Goal: Task Accomplishment & Management: Use online tool/utility

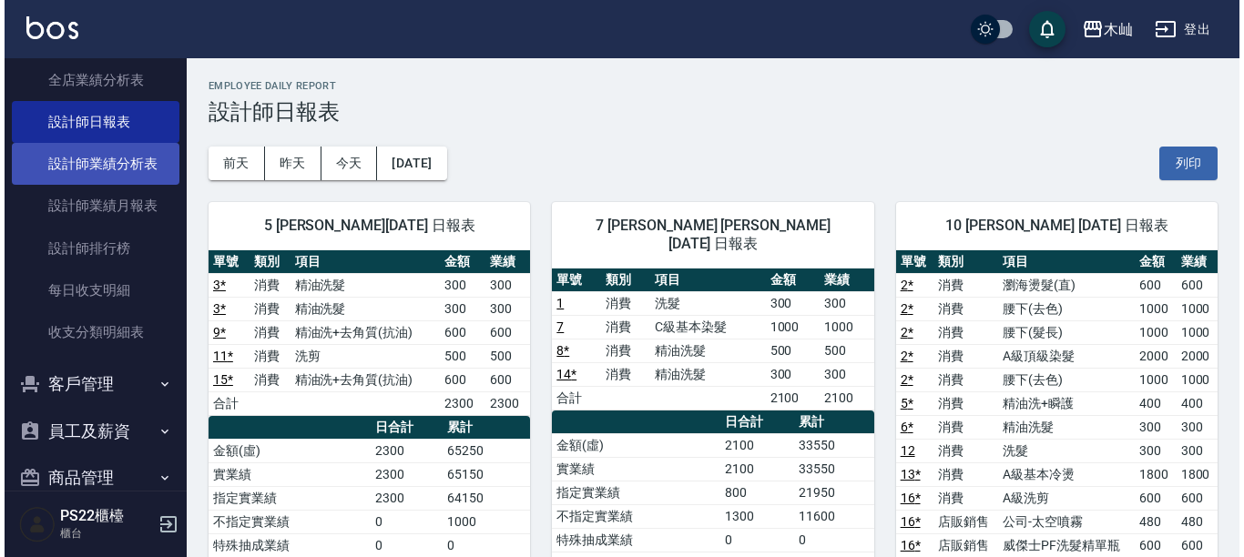
scroll to position [390, 0]
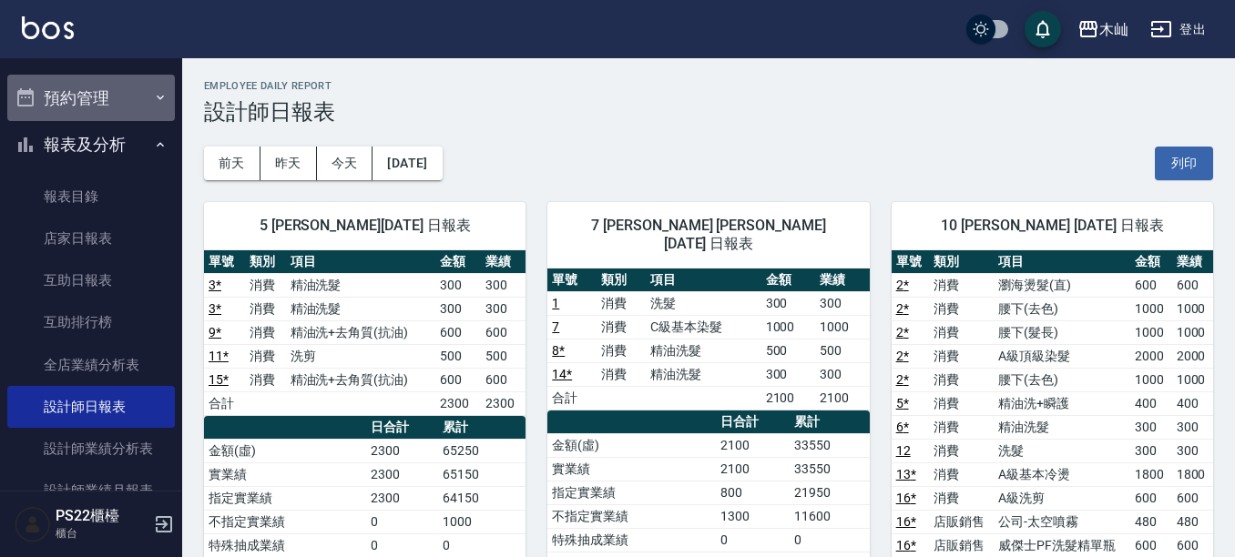
click at [135, 90] on button "預約管理" at bounding box center [91, 98] width 168 height 47
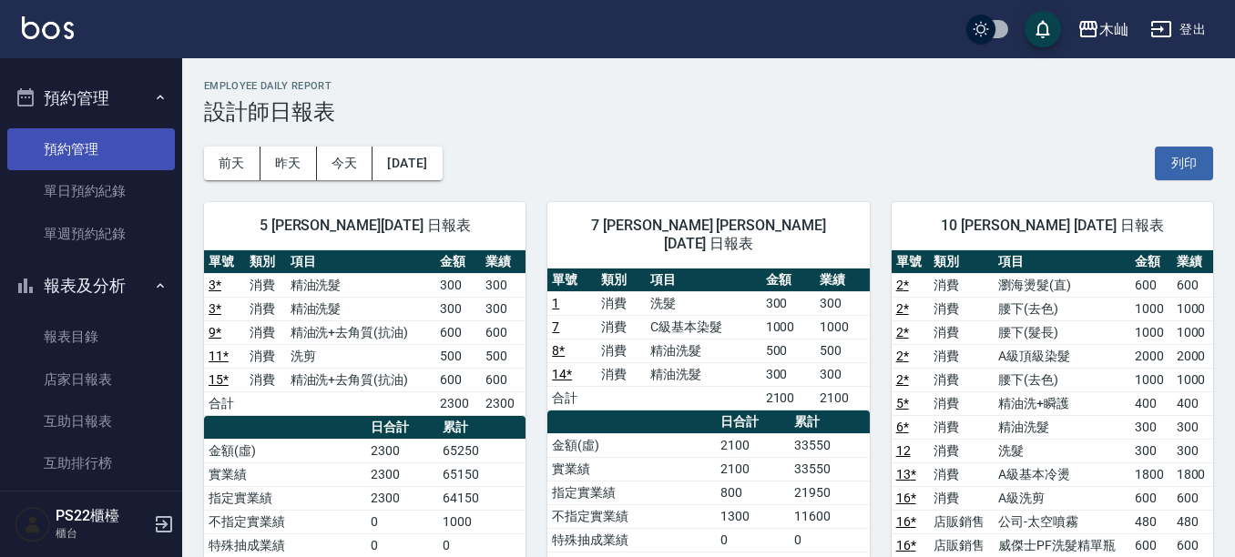
click at [104, 139] on link "預約管理" at bounding box center [91, 149] width 168 height 42
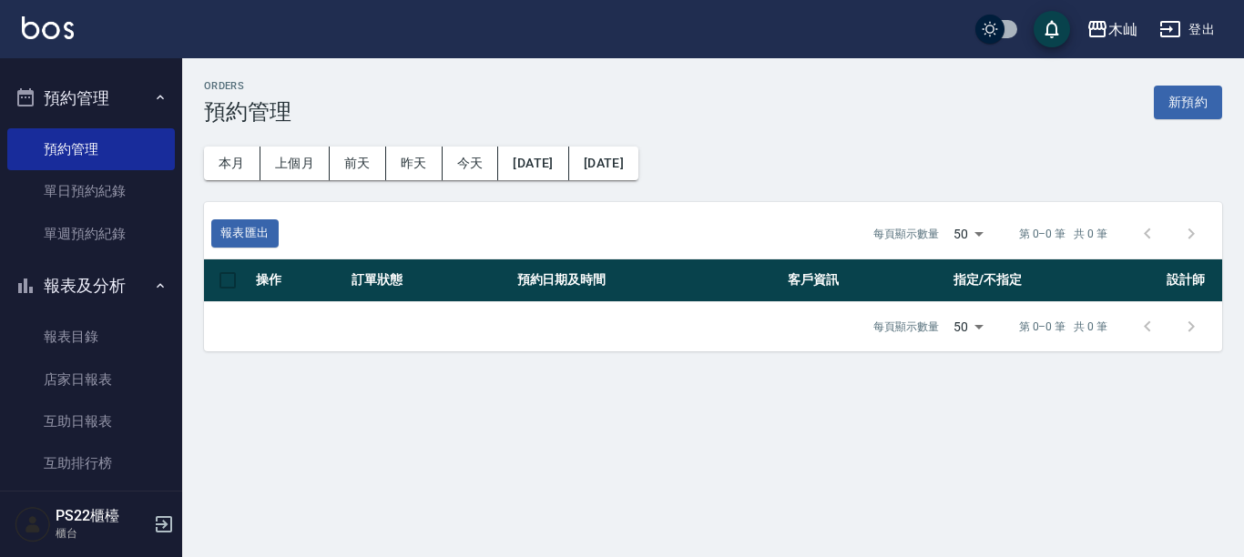
click at [113, 110] on button "預約管理" at bounding box center [91, 98] width 168 height 47
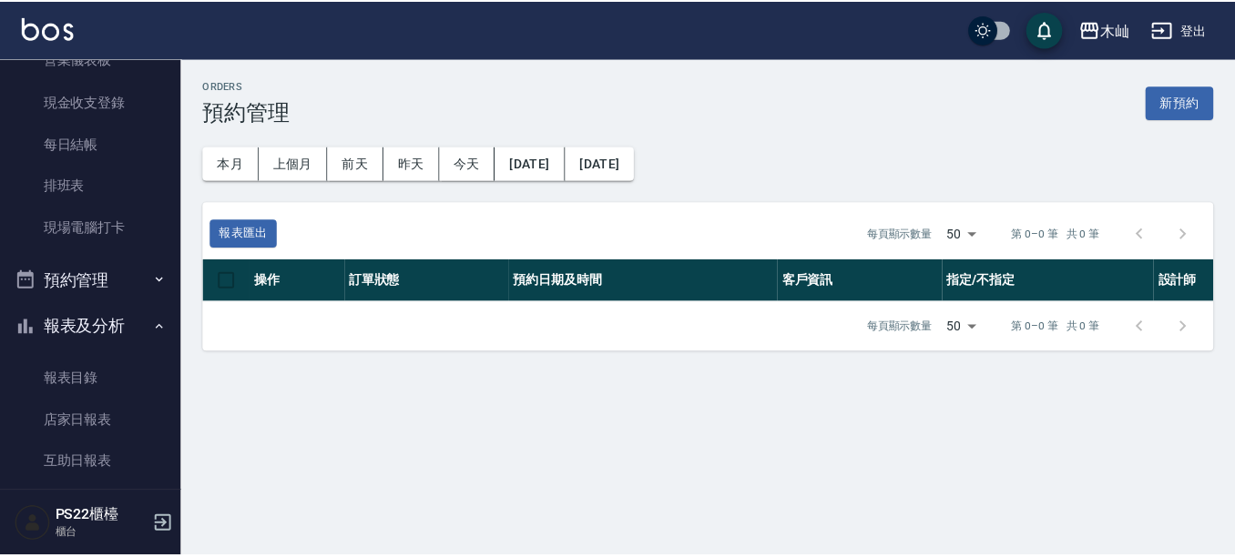
scroll to position [26, 0]
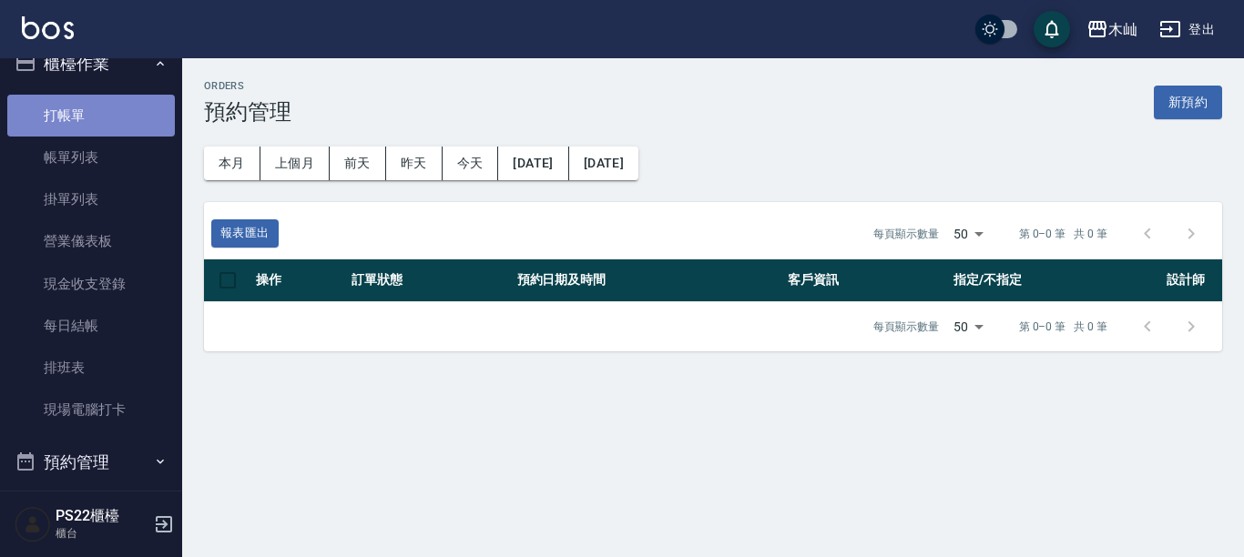
click at [113, 110] on link "打帳單" at bounding box center [91, 116] width 168 height 42
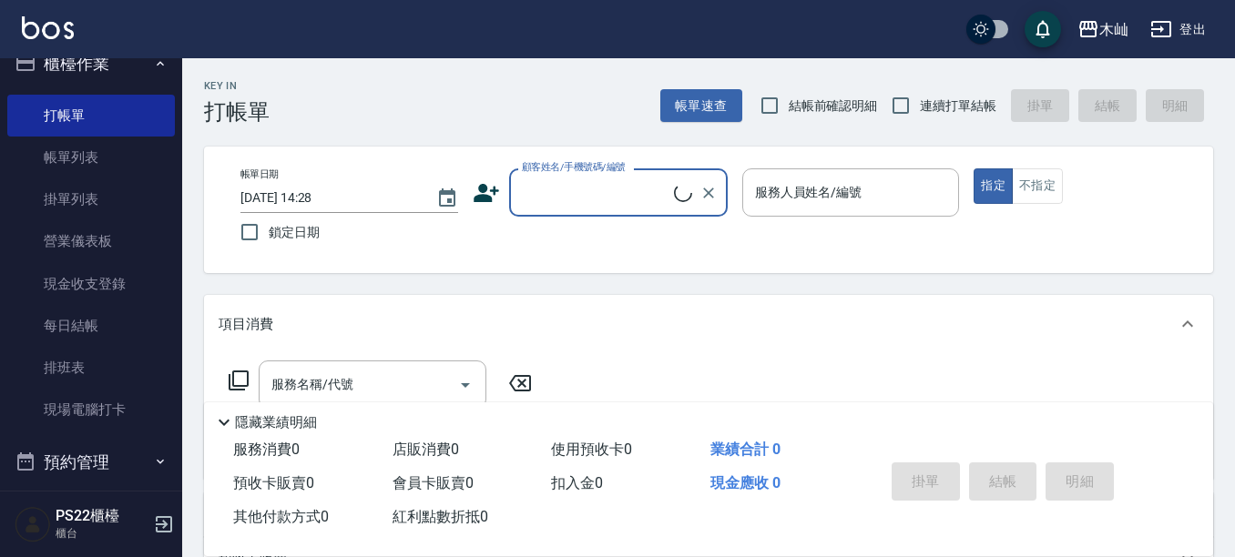
click at [512, 187] on div "顧客姓名/手機號碼/編號" at bounding box center [618, 192] width 219 height 48
type input "e"
type input "窩"
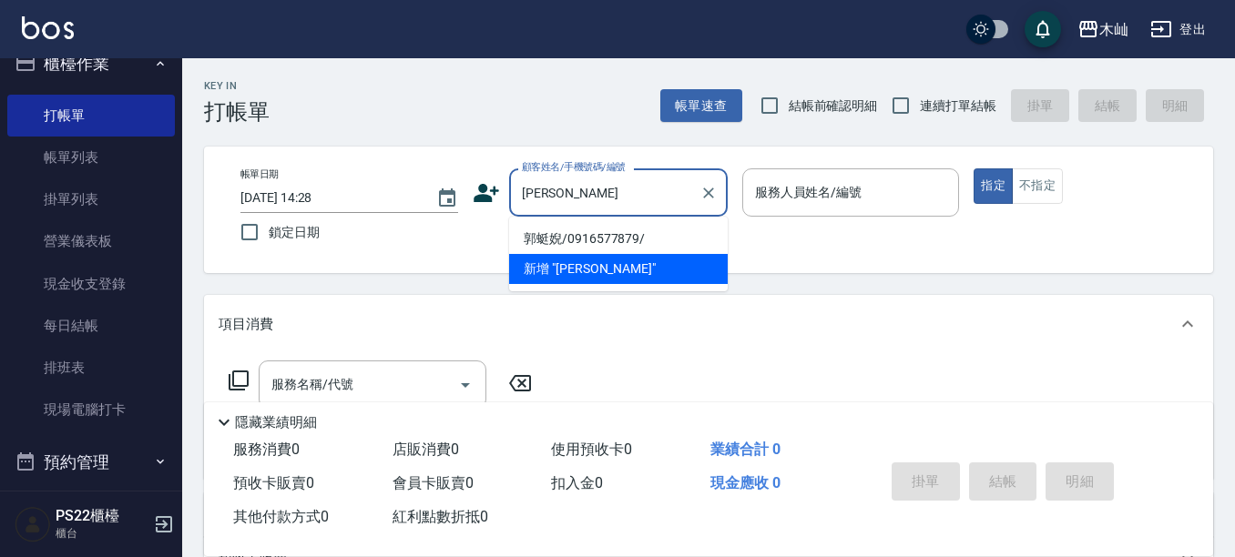
click at [608, 236] on li "郭蜓婗/0916577879/" at bounding box center [618, 239] width 219 height 30
type input "郭蜓婗/0916577879/"
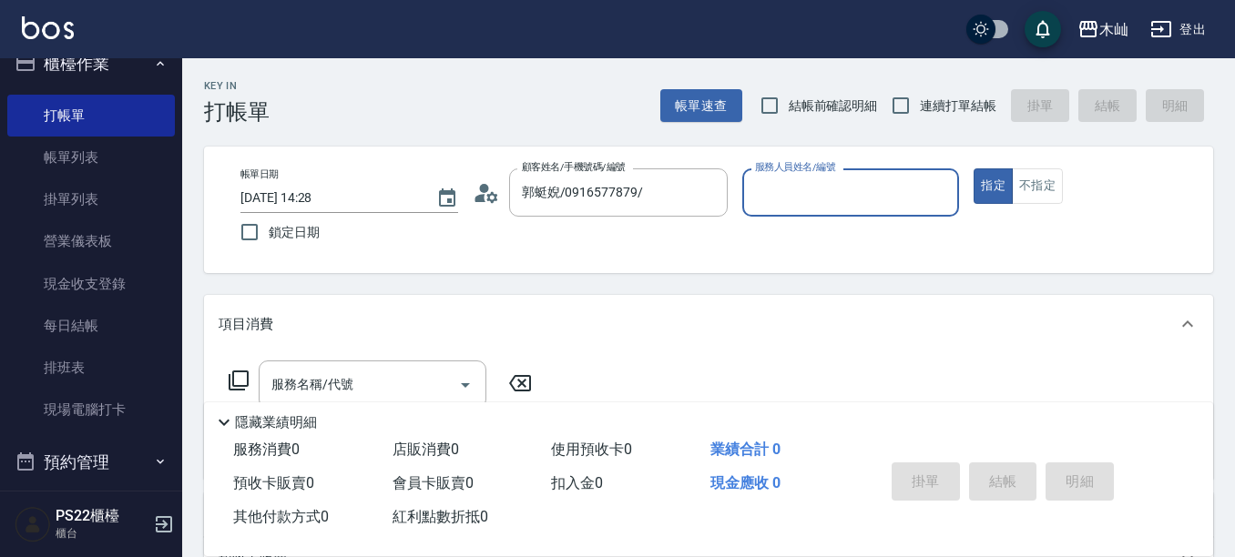
click at [856, 188] on input "服務人員姓名/編號" at bounding box center [851, 193] width 201 height 32
type input "[PERSON_NAME]-7"
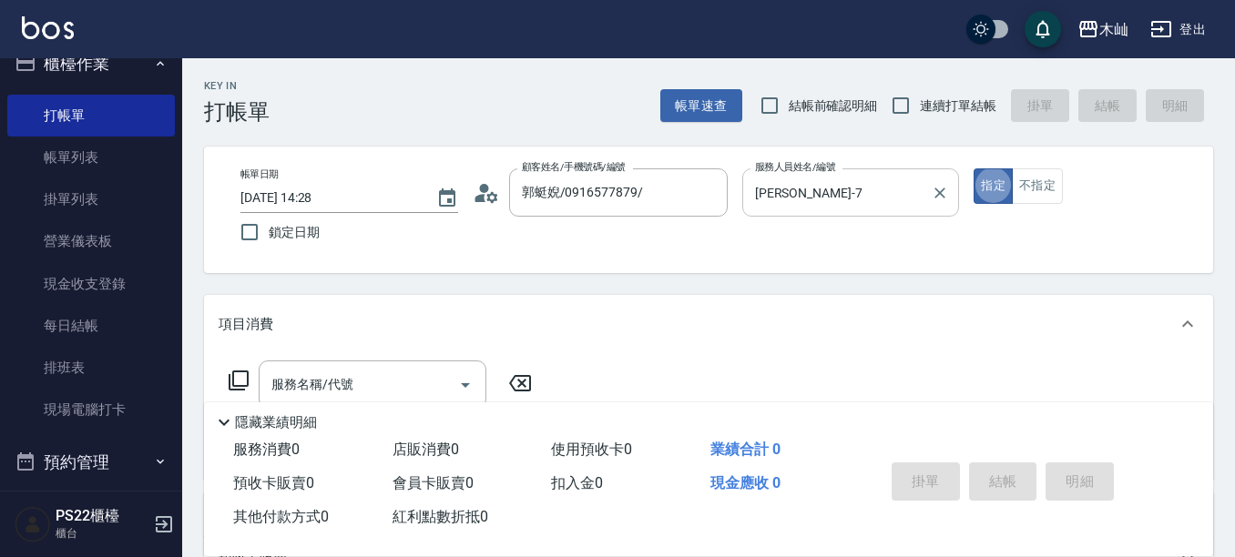
type button "true"
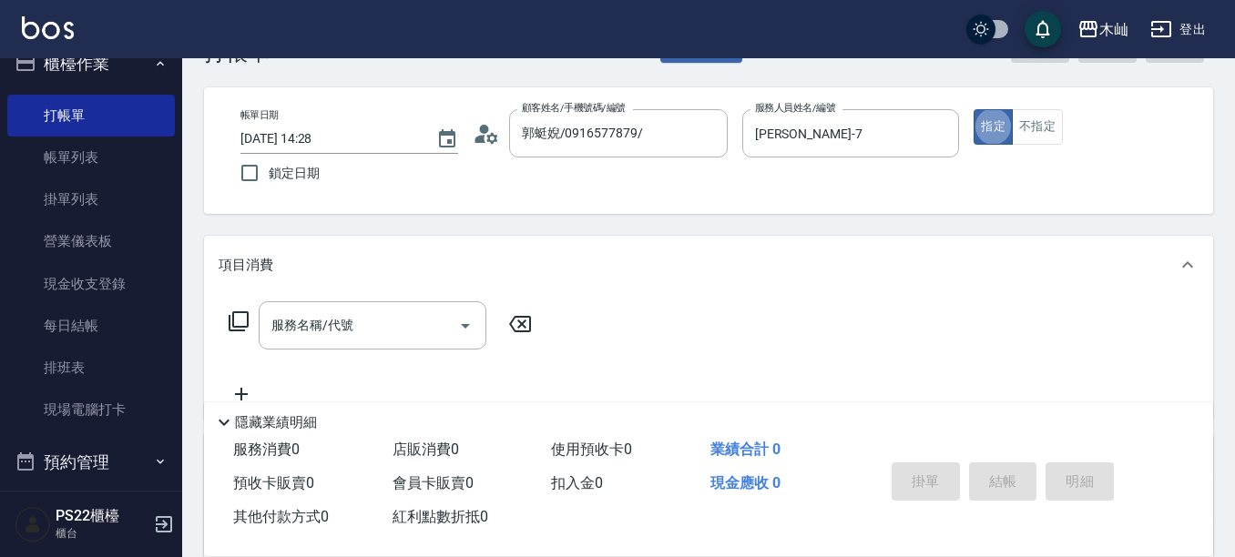
scroll to position [91, 0]
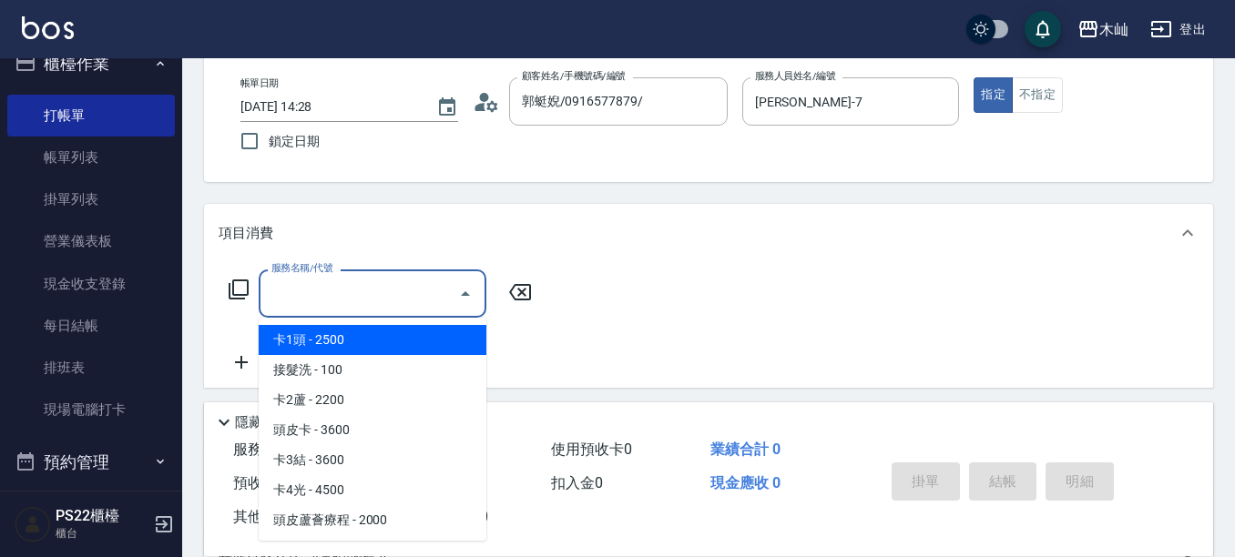
click at [341, 303] on input "服務名稱/代號" at bounding box center [359, 294] width 184 height 32
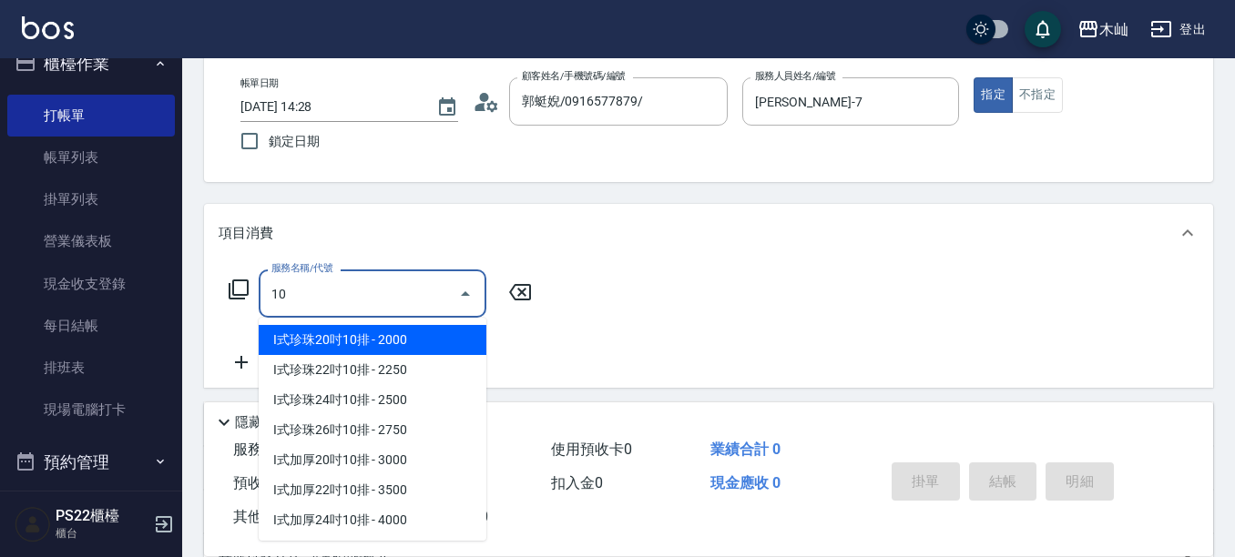
type input "102"
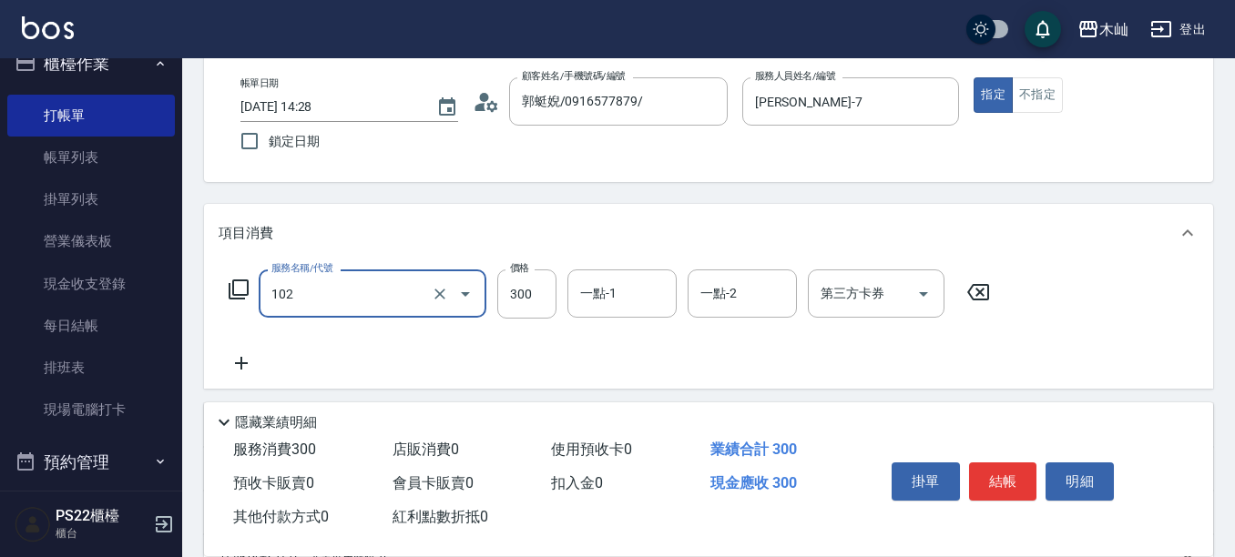
click at [392, 302] on input "102" at bounding box center [347, 294] width 160 height 32
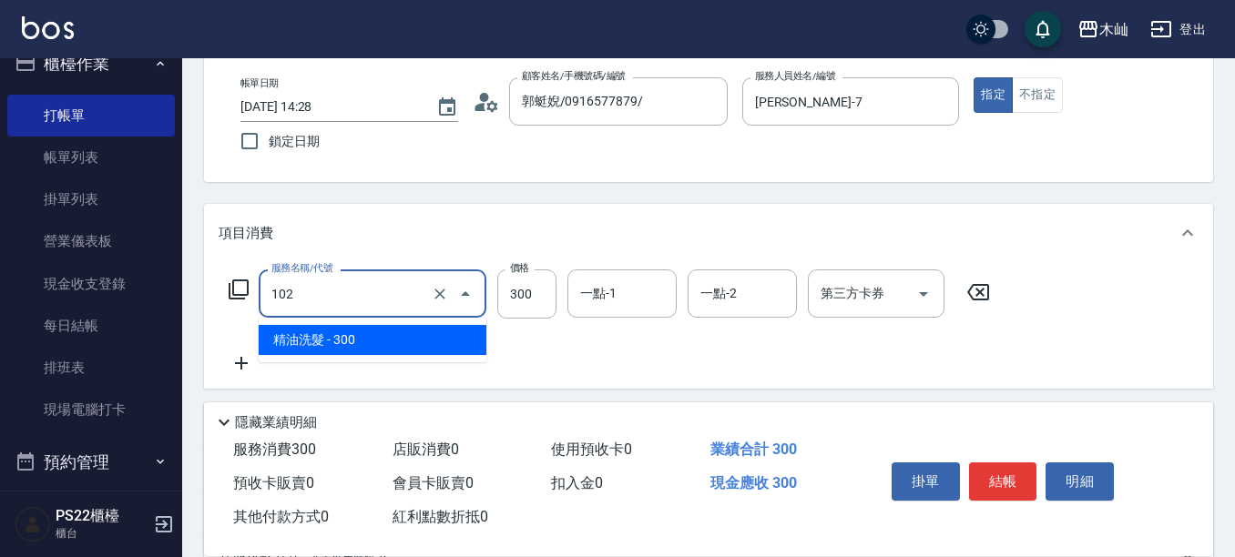
click at [392, 302] on input "102" at bounding box center [347, 294] width 160 height 32
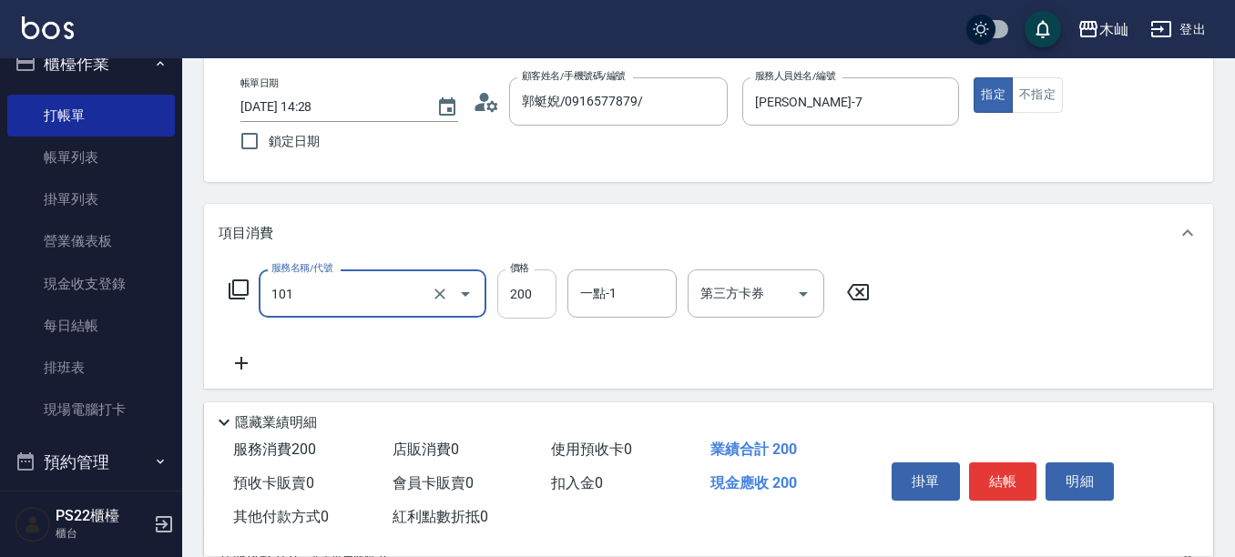
type input "洗髮(101)"
click at [550, 301] on input "200" at bounding box center [526, 294] width 59 height 49
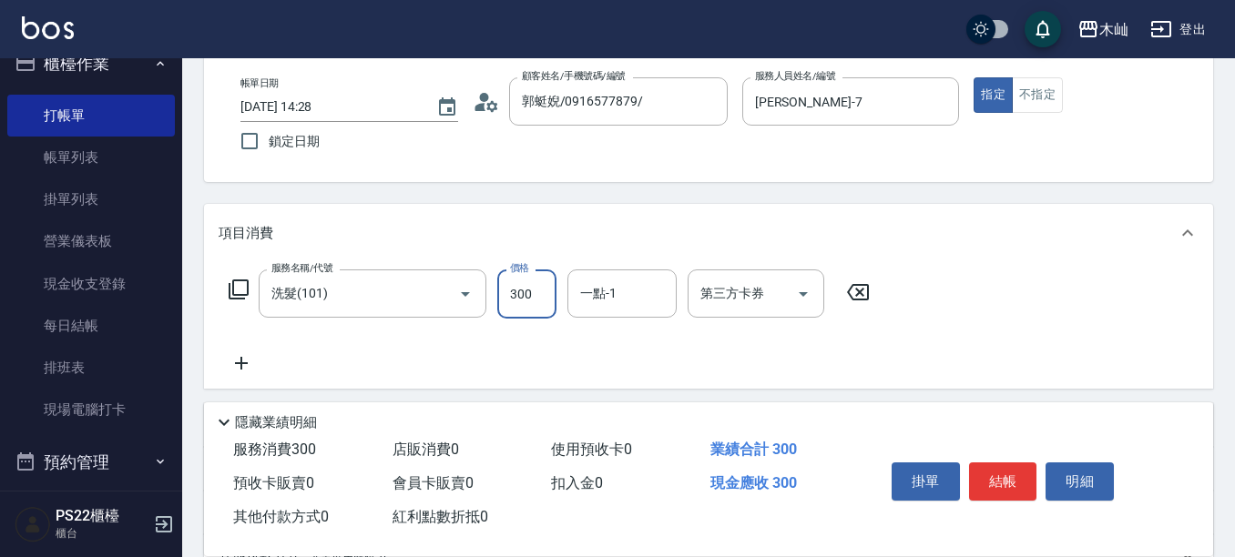
type input "300"
click at [1022, 482] on button "結帳" at bounding box center [1003, 482] width 68 height 38
